Goal: Task Accomplishment & Management: Manage account settings

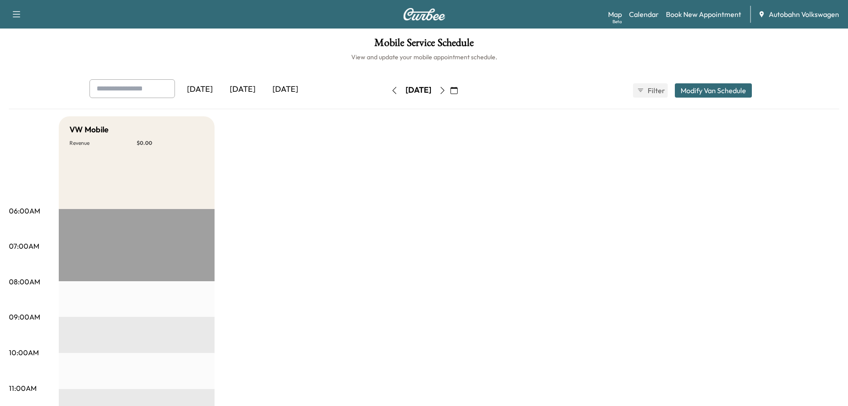
click at [242, 88] on div "[DATE]" at bounding box center [242, 89] width 43 height 20
click at [288, 91] on div "[DATE]" at bounding box center [285, 89] width 43 height 20
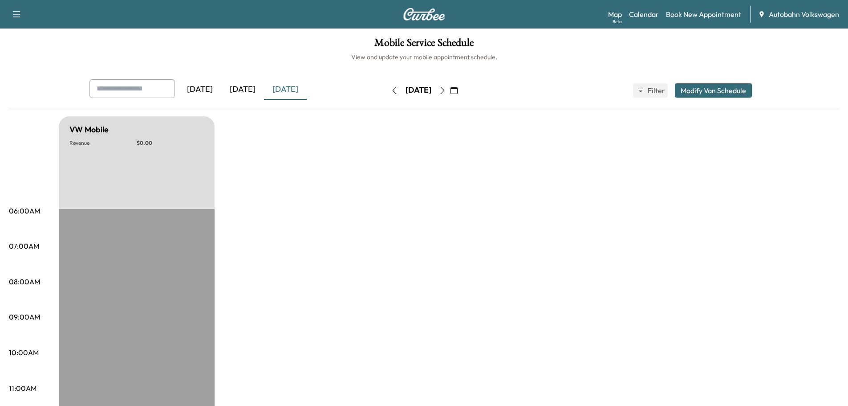
click at [446, 91] on icon "button" at bounding box center [442, 90] width 7 height 7
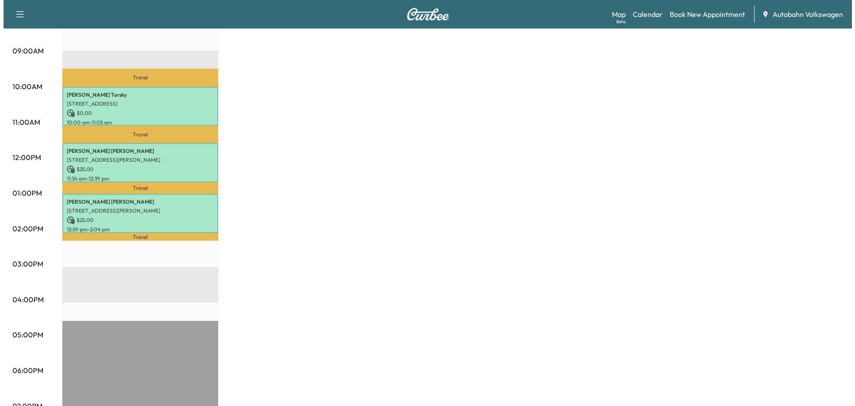
scroll to position [267, 0]
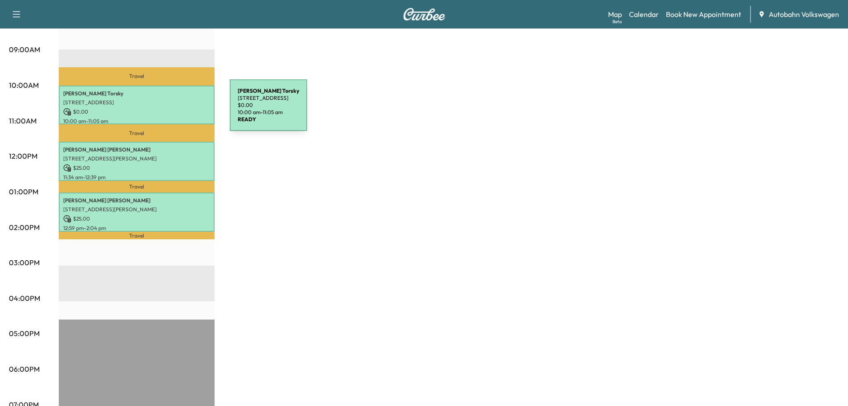
click at [163, 110] on p "$ 0.00" at bounding box center [136, 112] width 147 height 8
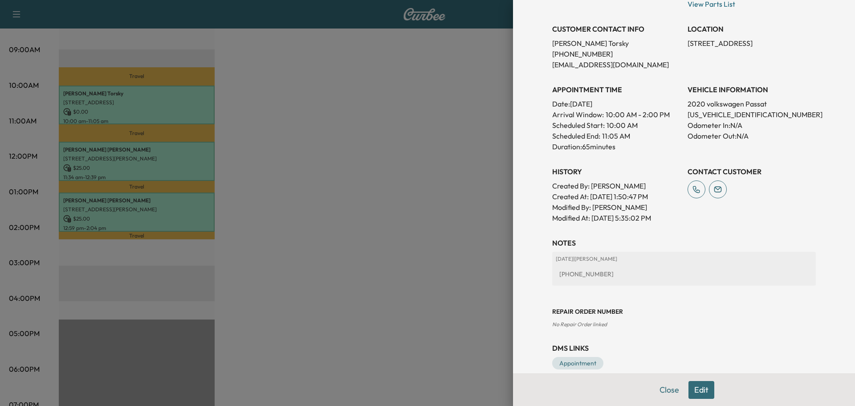
scroll to position [195, 0]
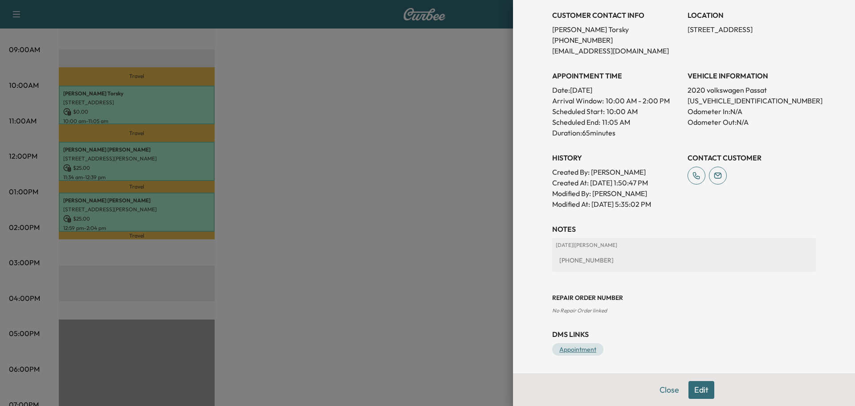
click at [567, 348] on link "Appointment" at bounding box center [577, 349] width 51 height 12
click at [568, 350] on link "Appointment" at bounding box center [577, 349] width 51 height 12
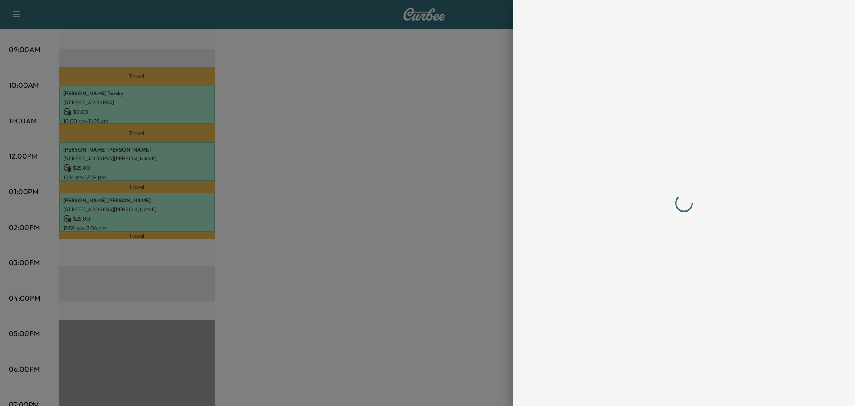
scroll to position [0, 0]
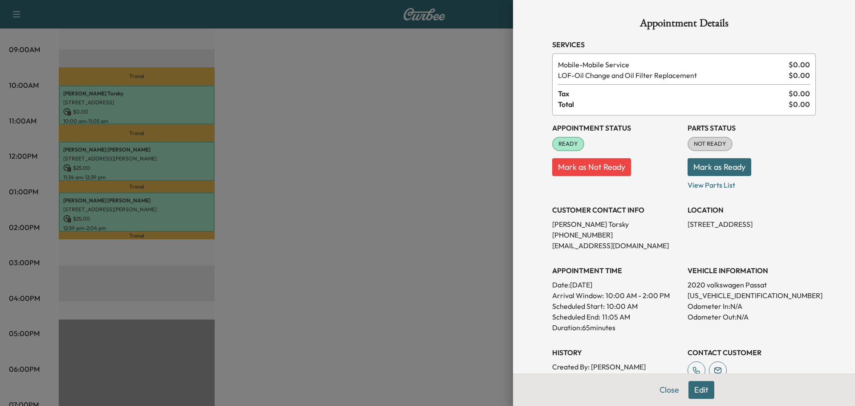
click at [705, 163] on button "Mark as Ready" at bounding box center [720, 167] width 64 height 18
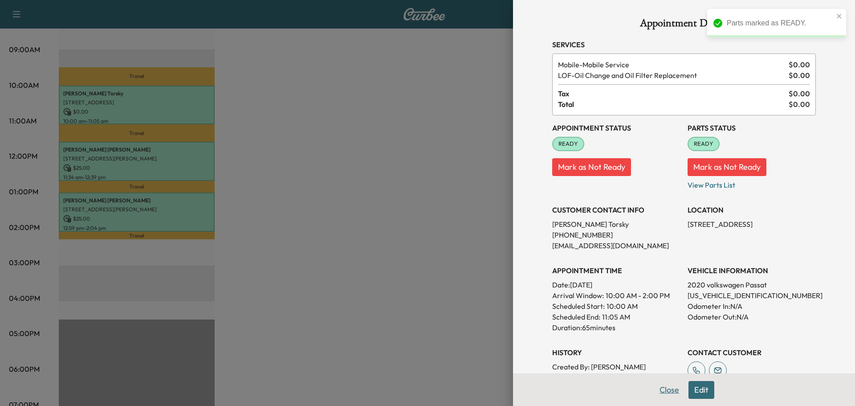
click at [662, 391] on button "Close" at bounding box center [669, 390] width 31 height 18
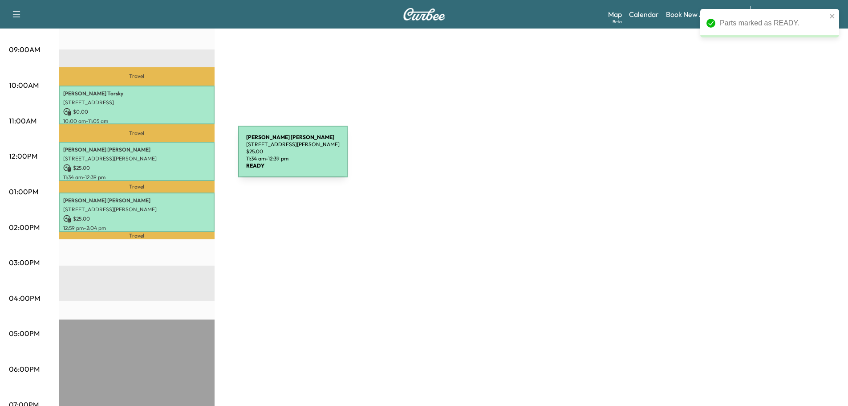
click at [171, 157] on p "[STREET_ADDRESS][PERSON_NAME]" at bounding box center [136, 158] width 147 height 7
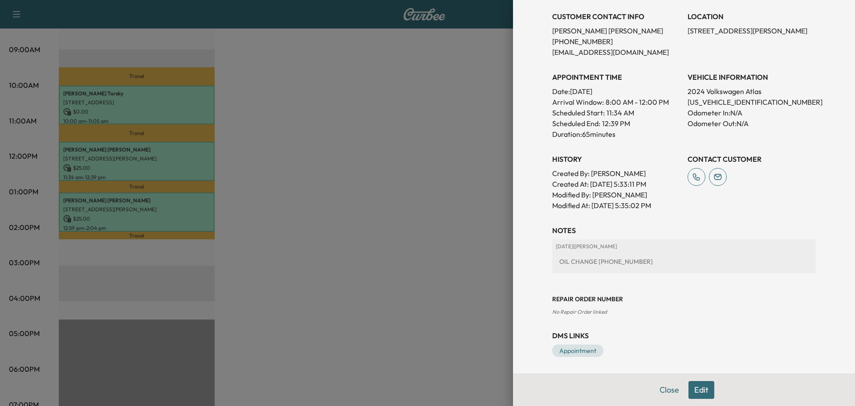
scroll to position [195, 0]
click at [570, 347] on link "Appointment" at bounding box center [577, 349] width 51 height 12
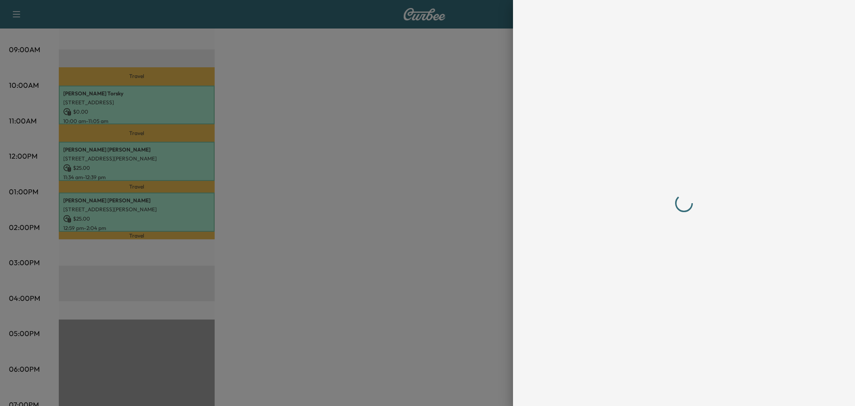
scroll to position [0, 0]
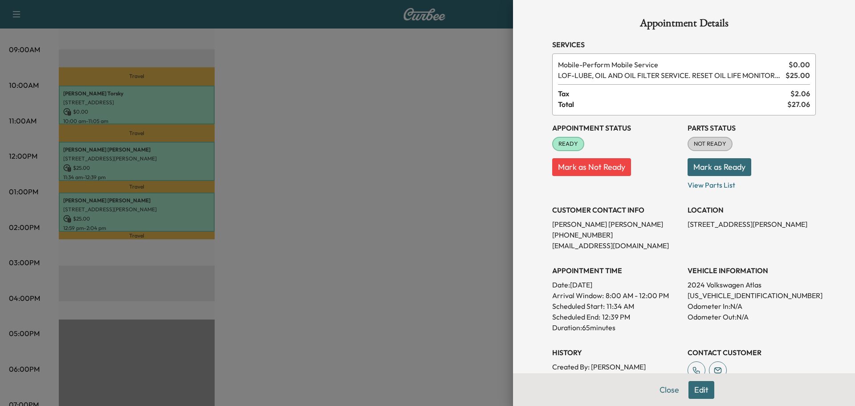
click at [713, 161] on button "Mark as Ready" at bounding box center [720, 167] width 64 height 18
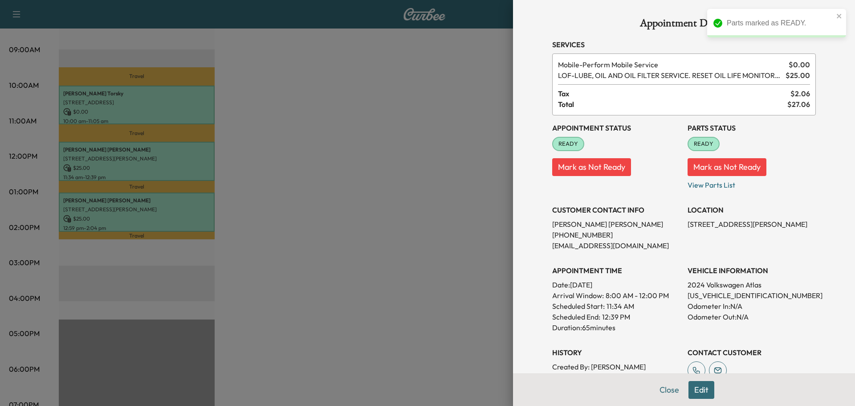
click at [428, 237] on div at bounding box center [427, 203] width 855 height 406
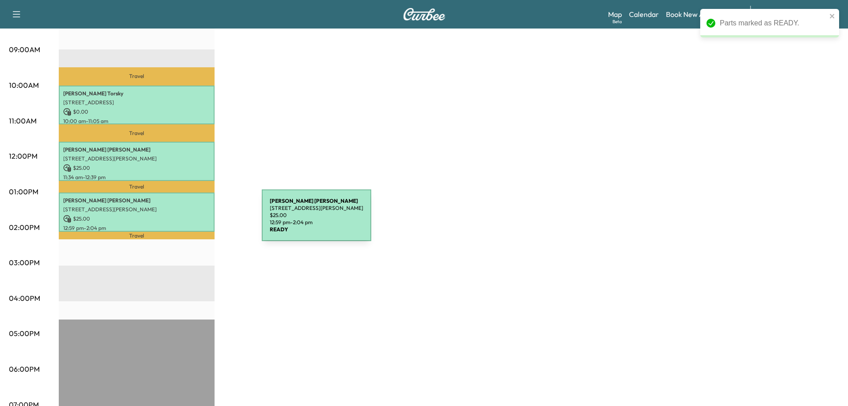
click at [193, 220] on p "$ 25.00" at bounding box center [136, 219] width 147 height 8
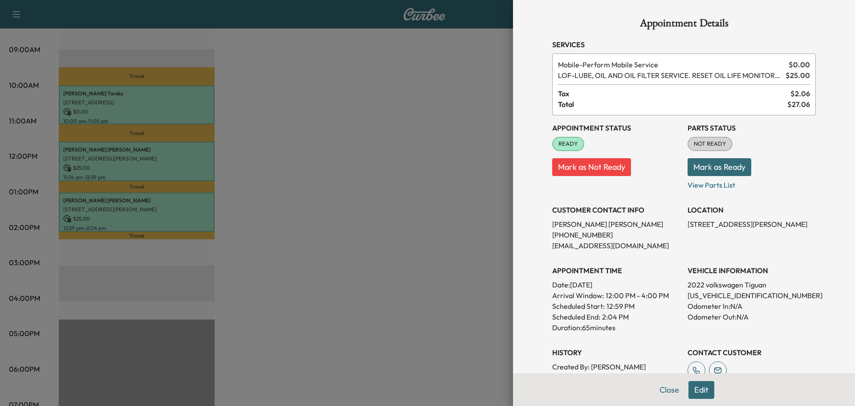
click at [433, 222] on div at bounding box center [427, 203] width 855 height 406
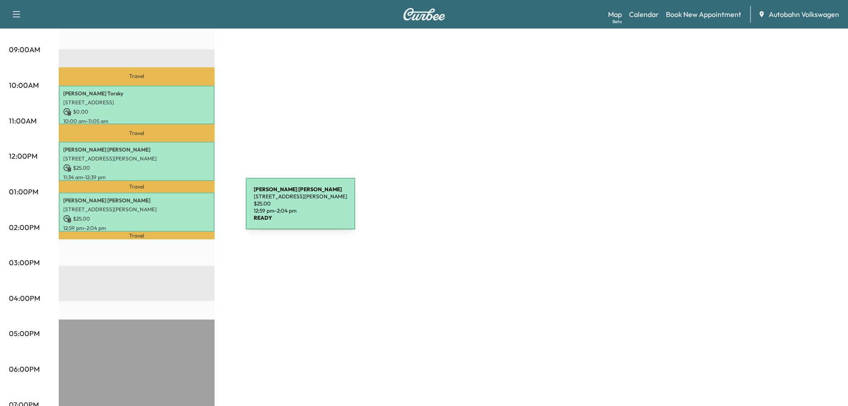
click at [179, 209] on p "[STREET_ADDRESS][PERSON_NAME]" at bounding box center [136, 209] width 147 height 7
